Goal: Task Accomplishment & Management: Use online tool/utility

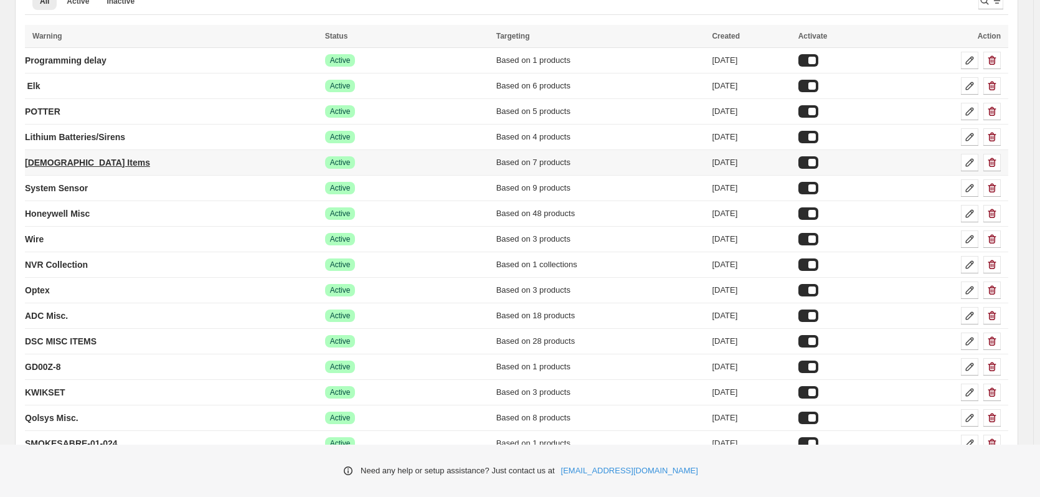
scroll to position [125, 0]
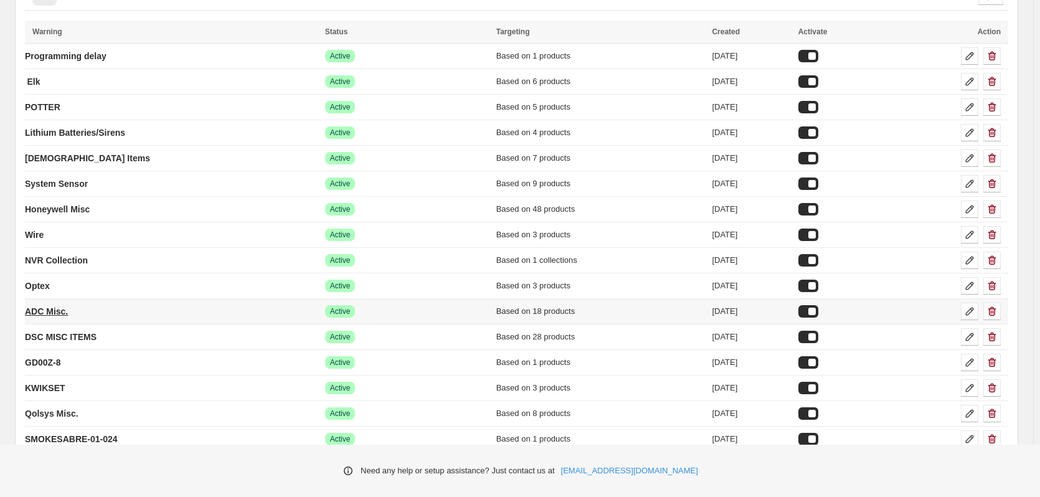
click at [59, 308] on p "ADC Misc." at bounding box center [46, 311] width 43 height 12
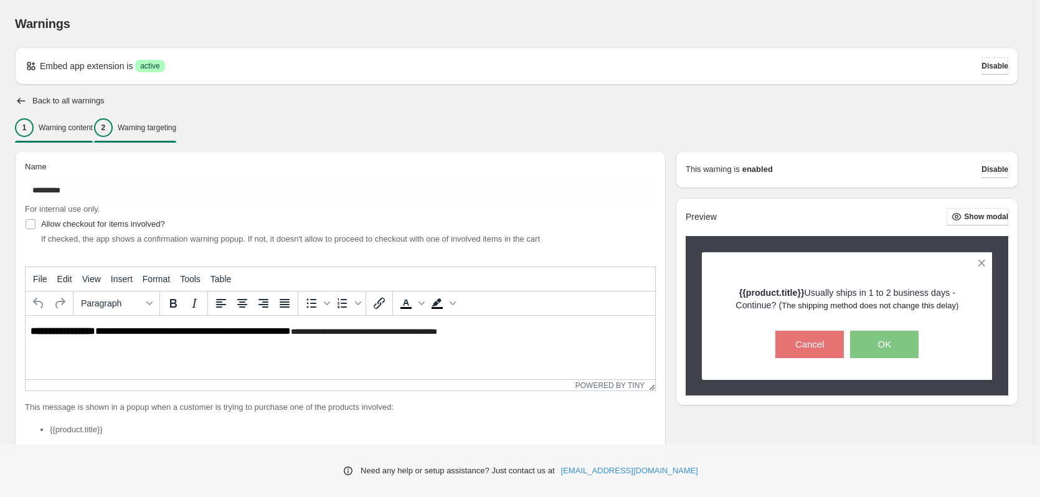
click at [176, 126] on p "Warning targeting" at bounding box center [147, 128] width 59 height 10
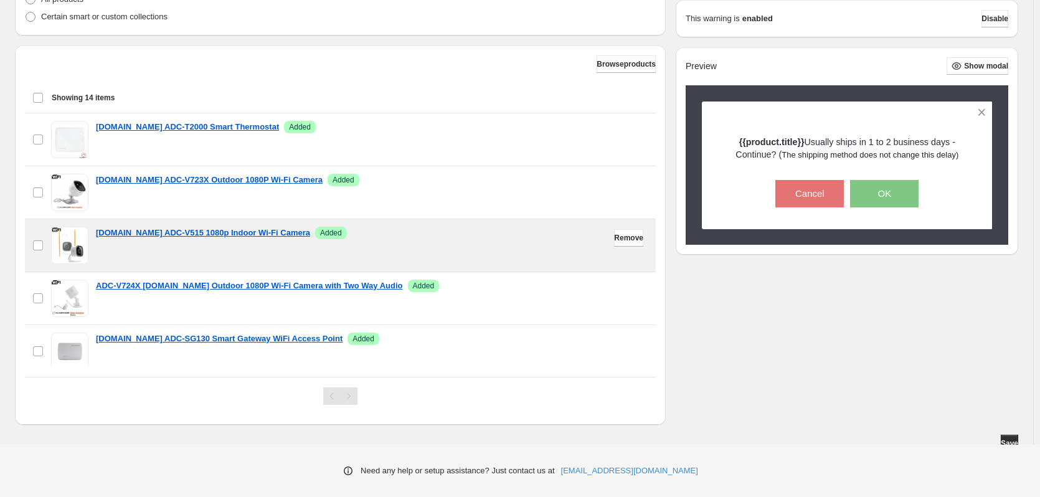
scroll to position [374, 0]
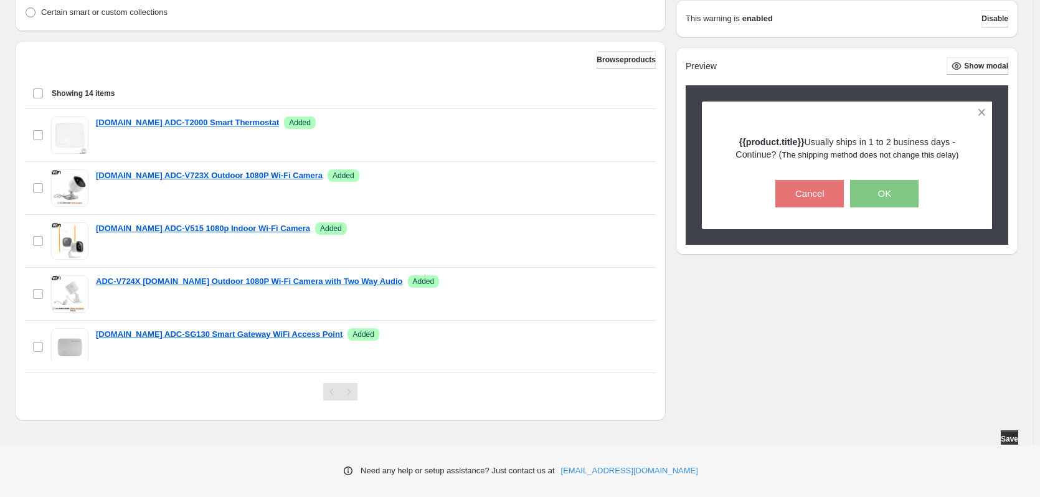
click at [599, 59] on span "Browse products" at bounding box center [626, 60] width 59 height 10
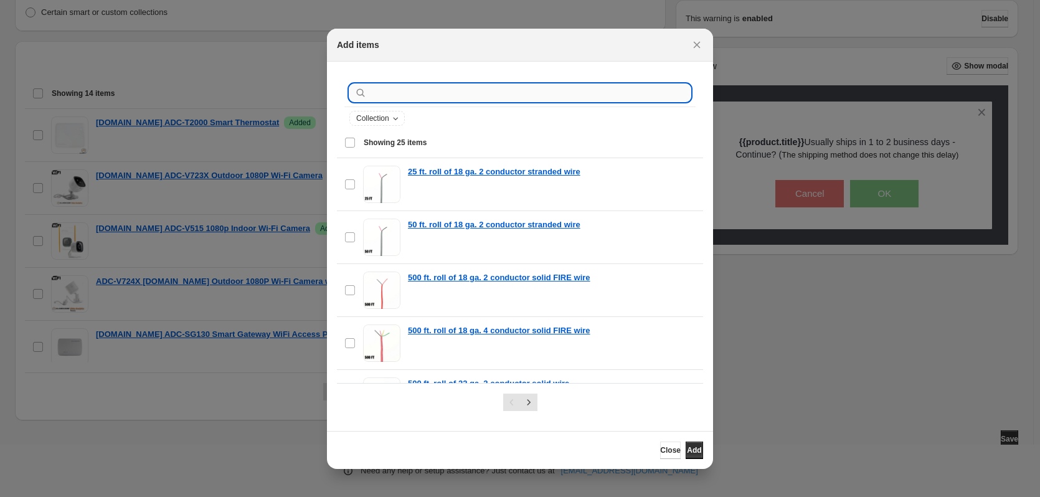
click at [429, 92] on input ":r2a:" at bounding box center [529, 92] width 321 height 17
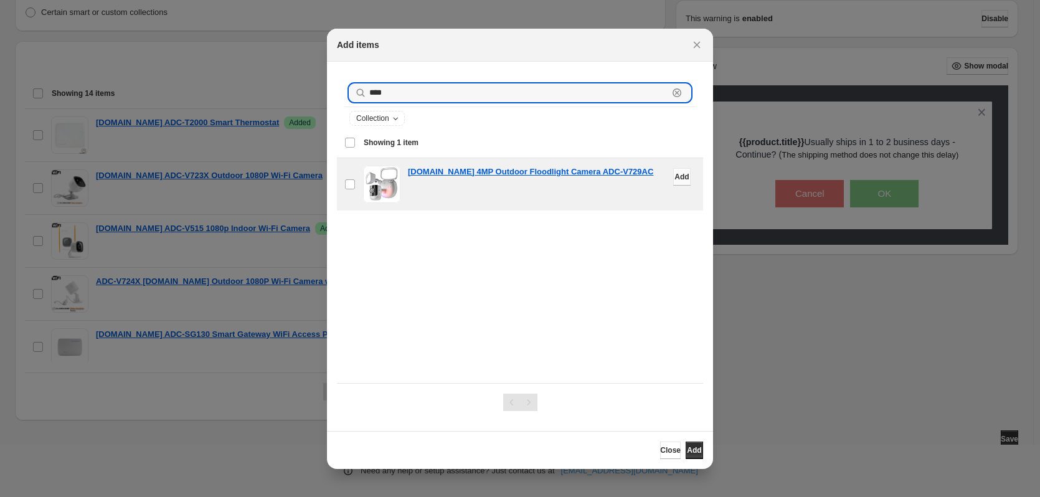
type input "****"
click at [675, 175] on span "Add" at bounding box center [682, 177] width 14 height 10
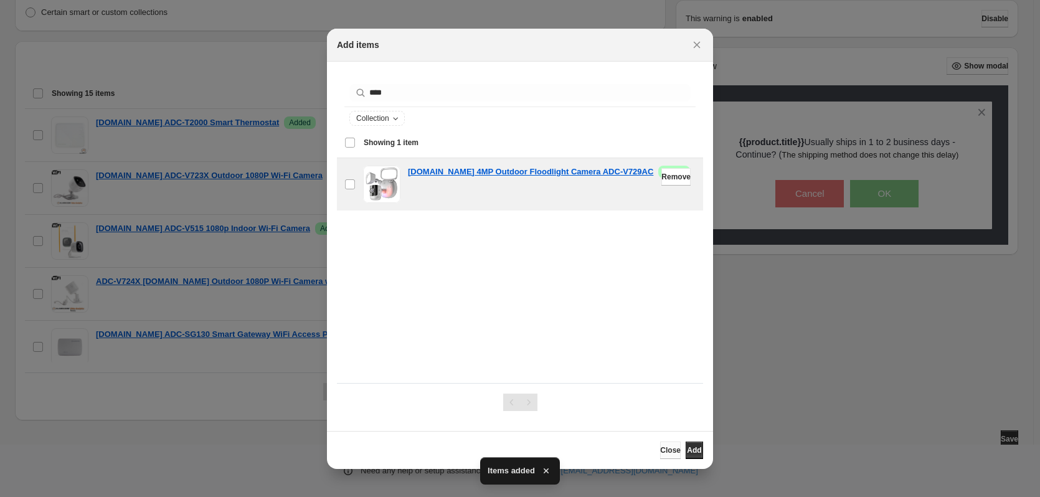
click at [660, 448] on span "Close" at bounding box center [670, 450] width 21 height 10
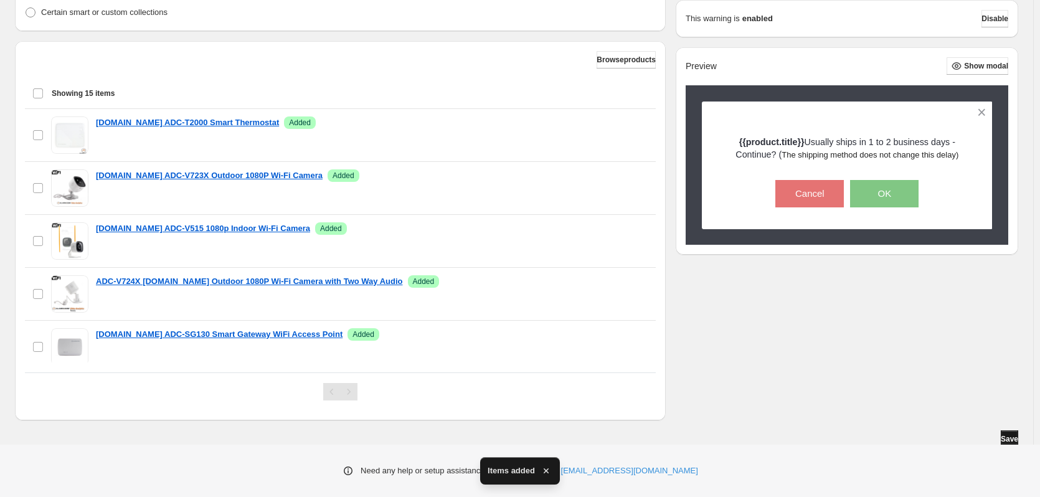
click at [1015, 432] on button "Save" at bounding box center [1009, 438] width 17 height 17
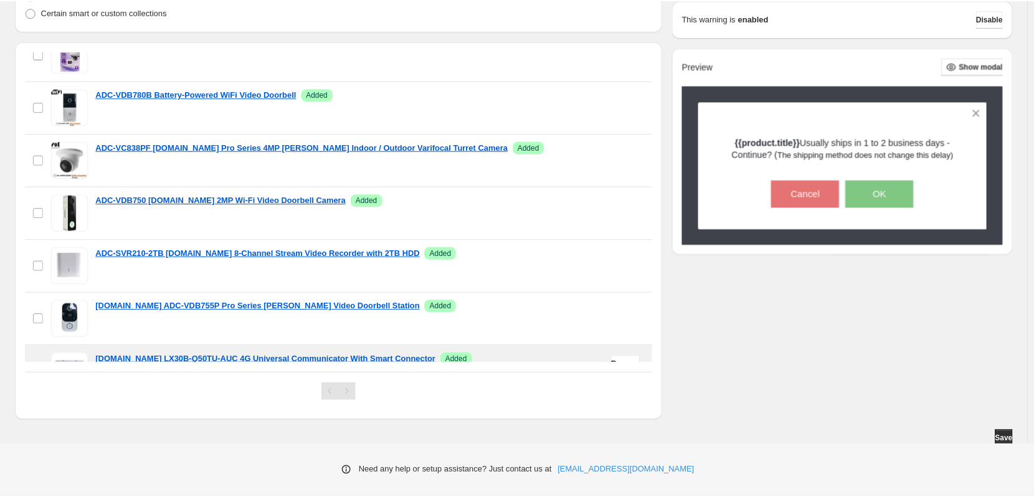
scroll to position [540, 0]
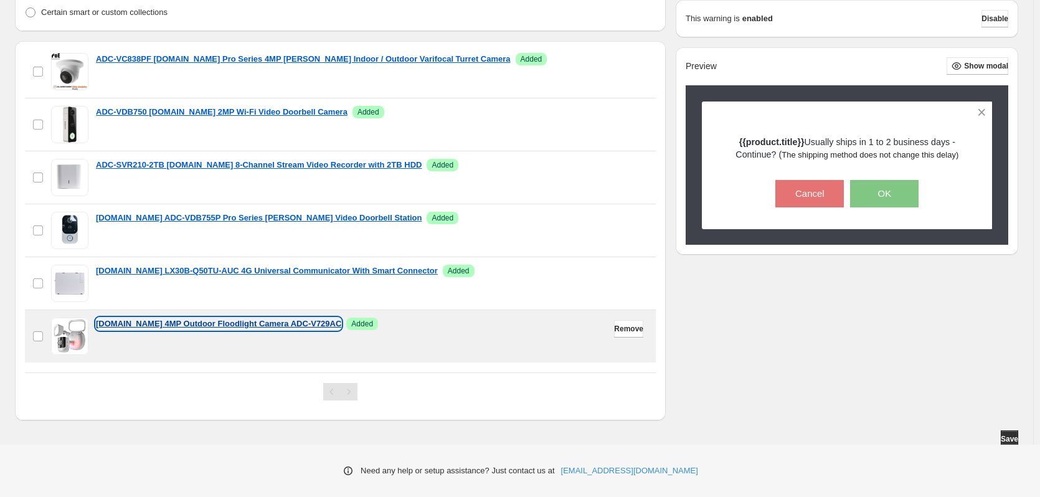
click at [209, 325] on p "[DOMAIN_NAME] 4MP Outdoor Floodlight Camera ADC-V729AC" at bounding box center [218, 324] width 245 height 12
